Goal: Navigation & Orientation: Find specific page/section

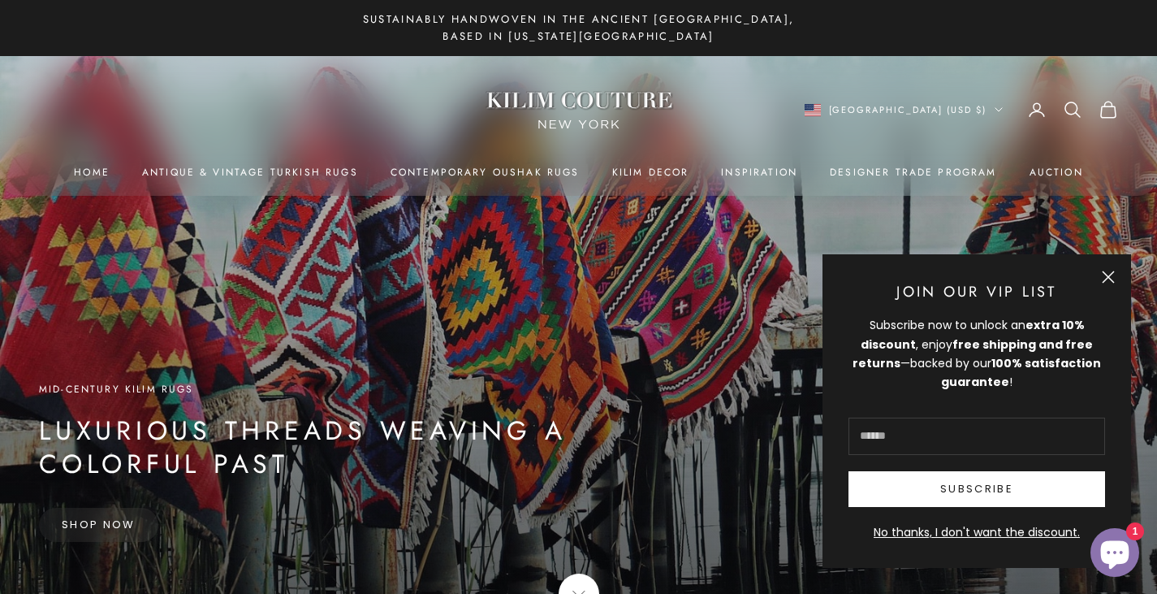
click at [1104, 275] on button "Close" at bounding box center [1108, 276] width 13 height 13
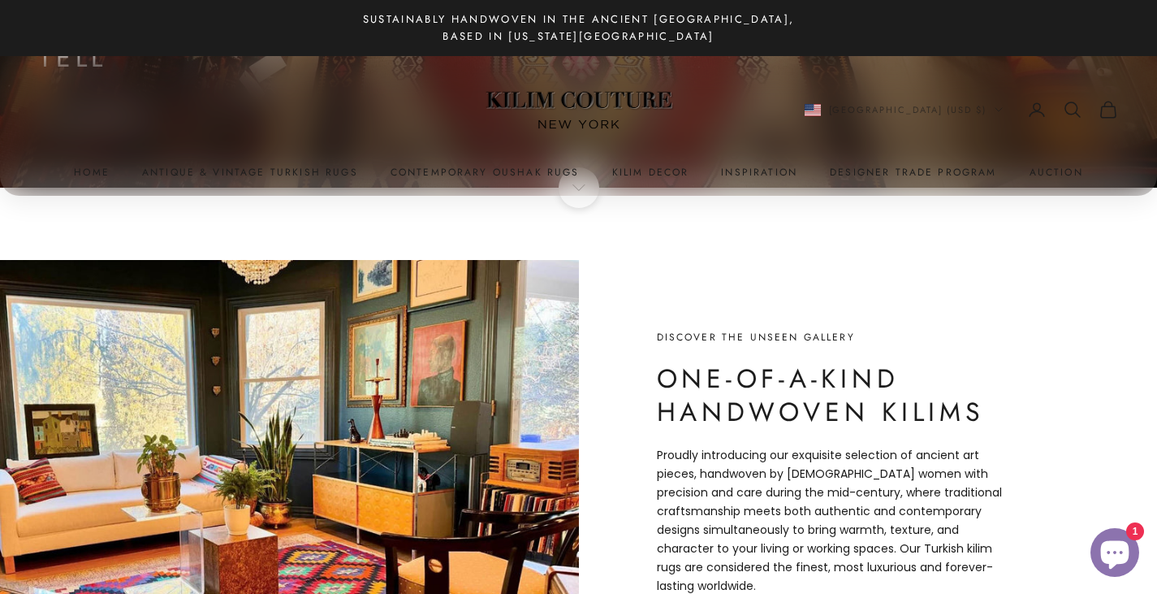
scroll to position [487, 0]
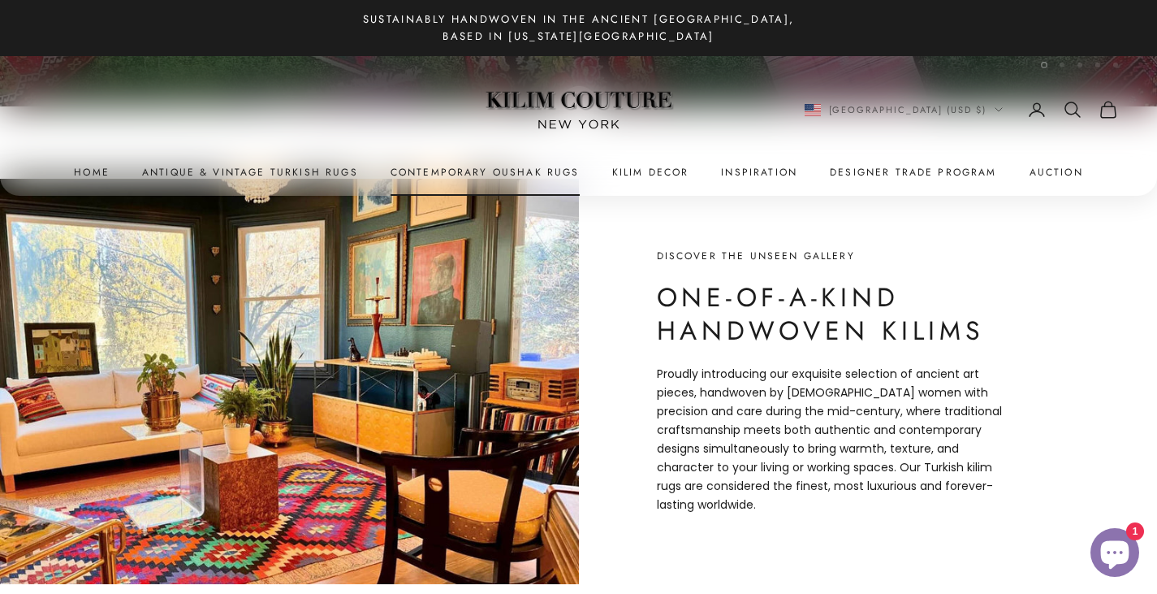
click at [479, 166] on link "Contemporary Oushak Rugs" at bounding box center [485, 172] width 189 height 16
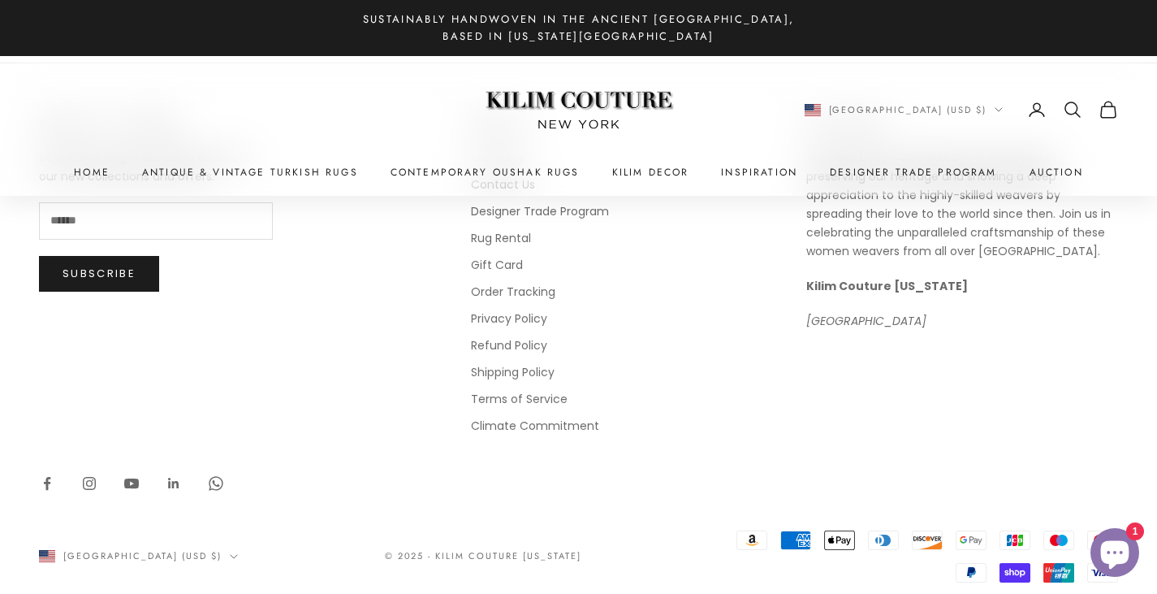
scroll to position [2355, 0]
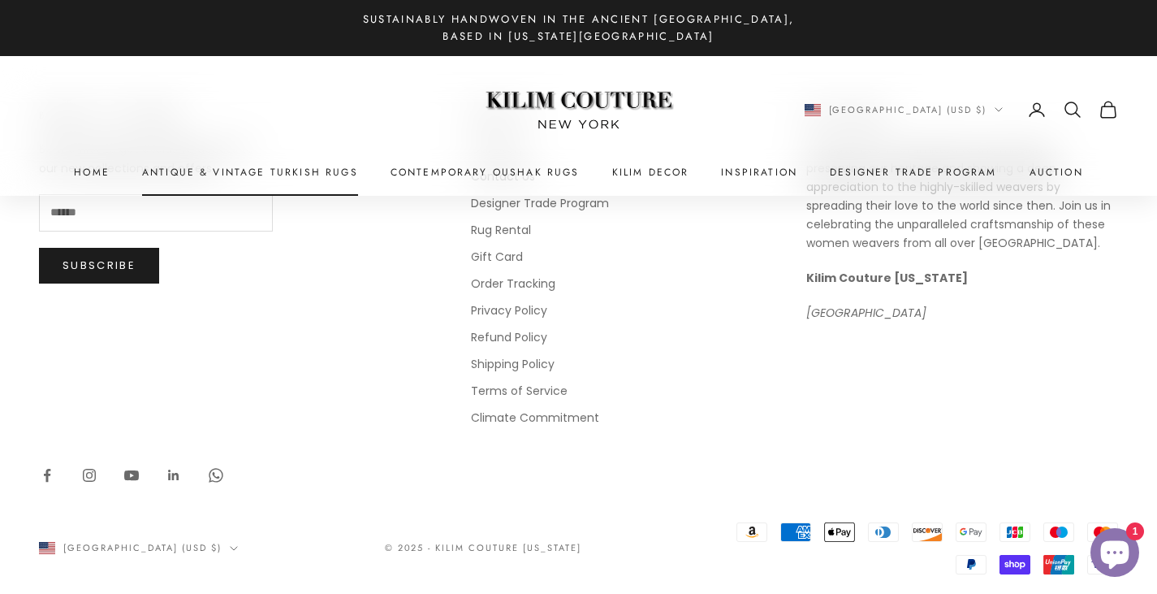
click at [194, 171] on link "Antique & Vintage Turkish Rugs" at bounding box center [250, 172] width 216 height 16
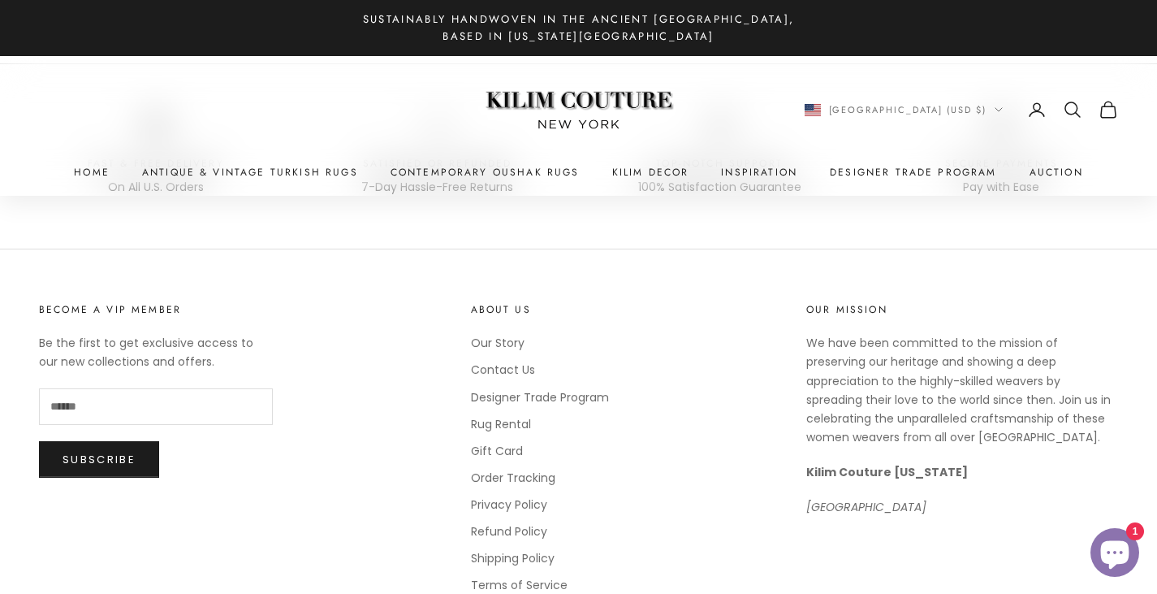
scroll to position [2274, 0]
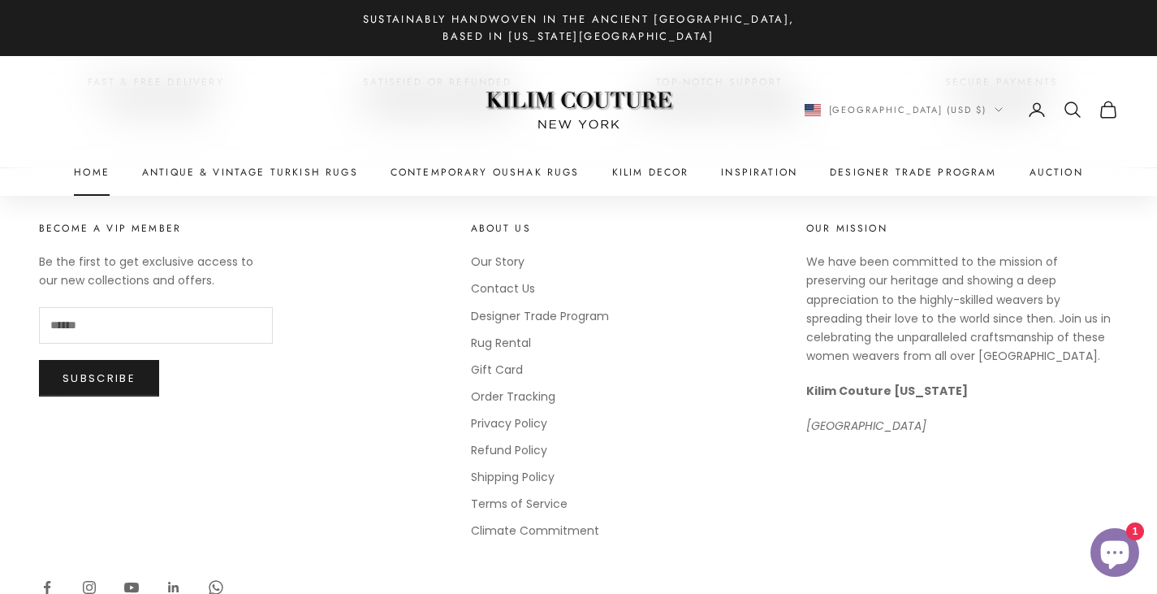
click at [100, 172] on link "Home" at bounding box center [92, 172] width 36 height 16
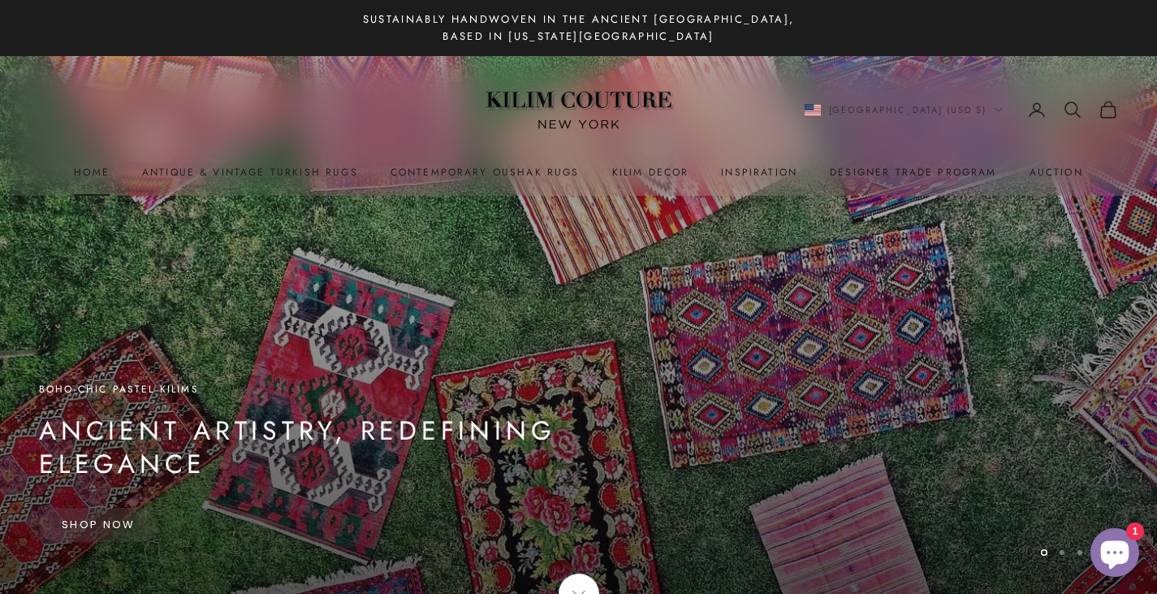
click at [92, 174] on link "Home" at bounding box center [92, 172] width 36 height 16
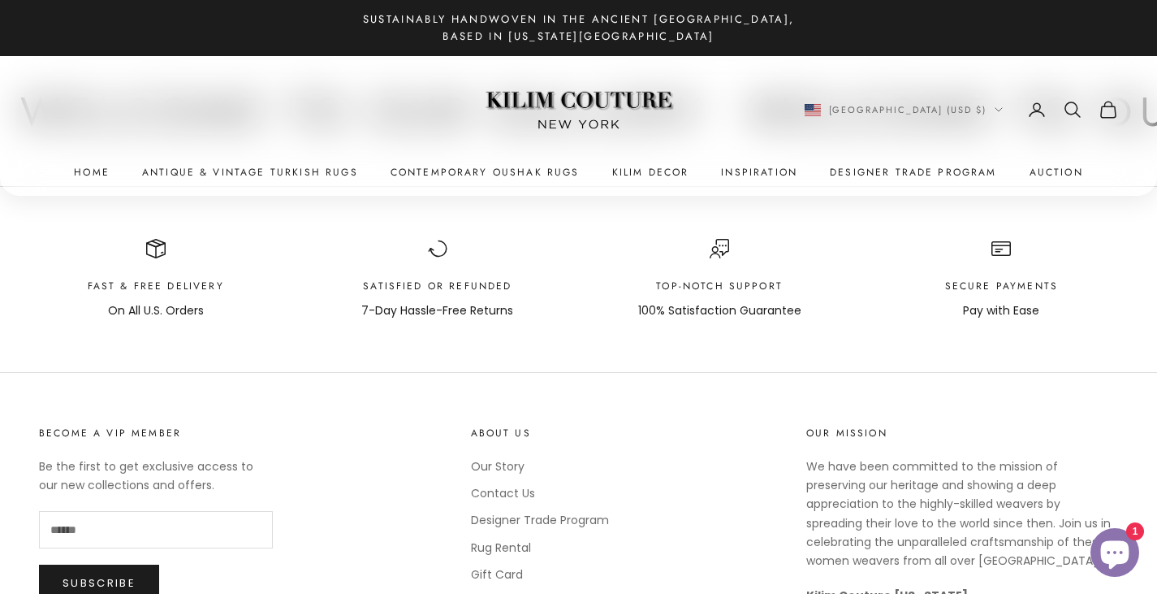
scroll to position [8478, 0]
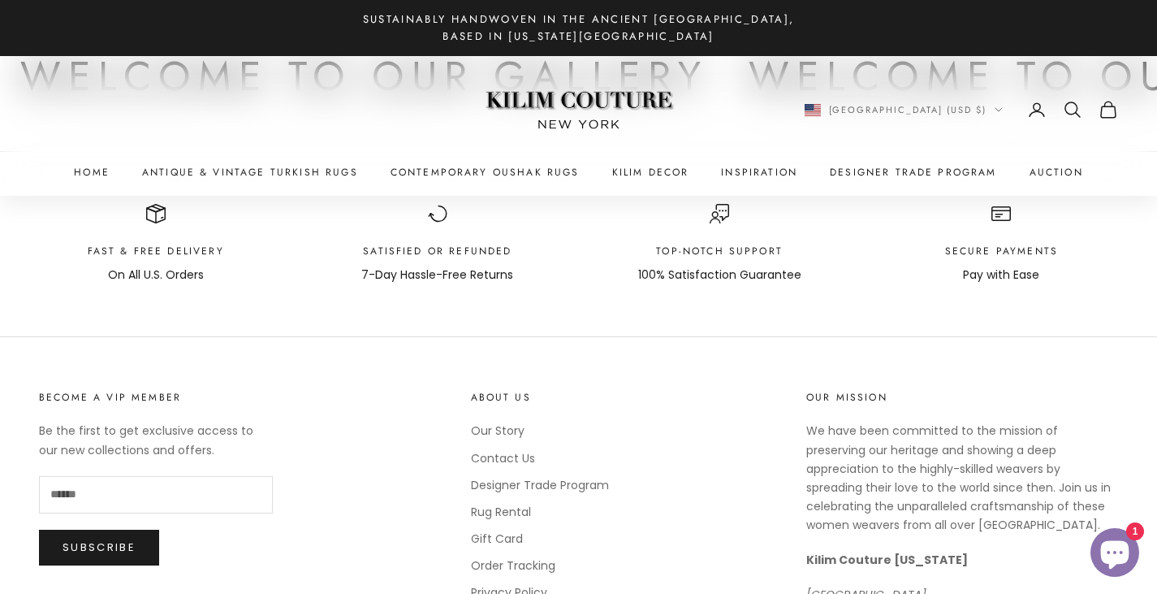
scroll to position [2070, 0]
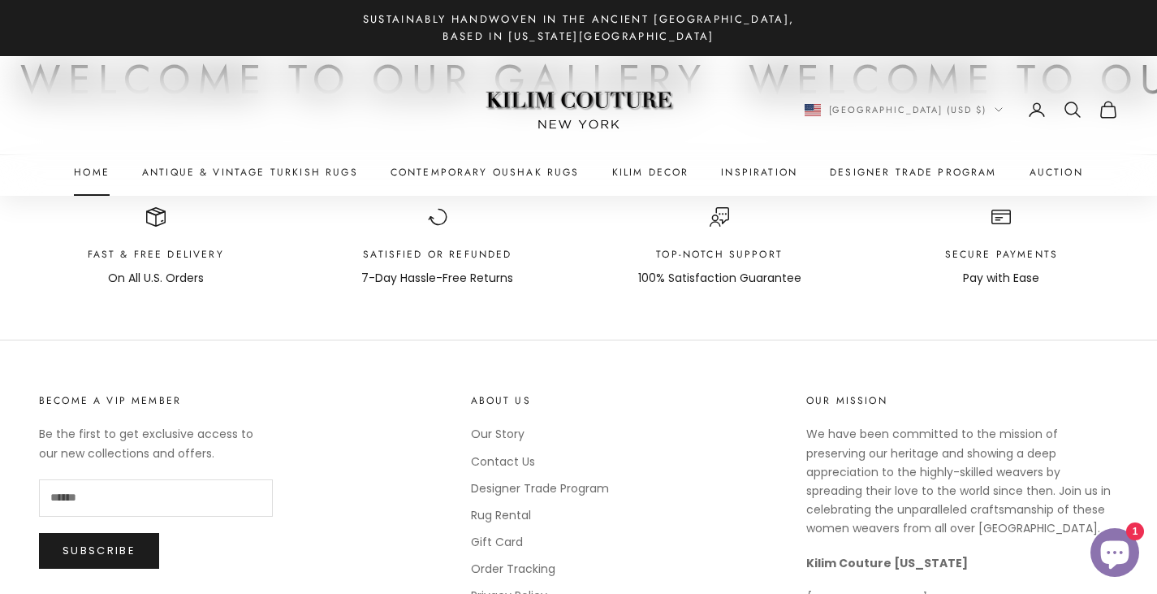
click at [97, 171] on link "Home" at bounding box center [92, 172] width 36 height 16
